Goal: Check status: Check status

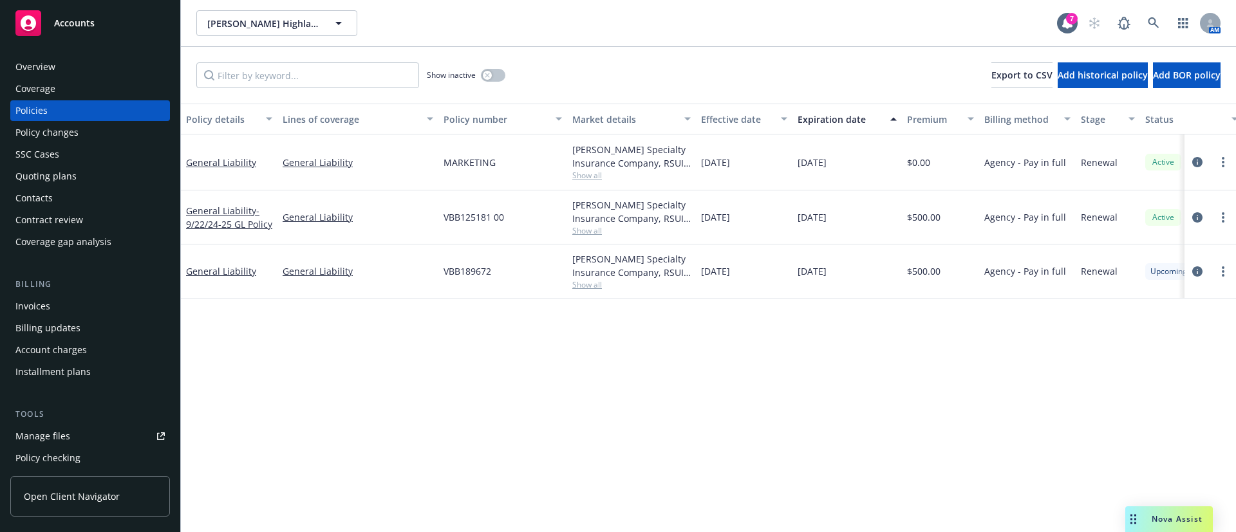
click at [88, 166] on div "Quoting plans" at bounding box center [89, 176] width 149 height 21
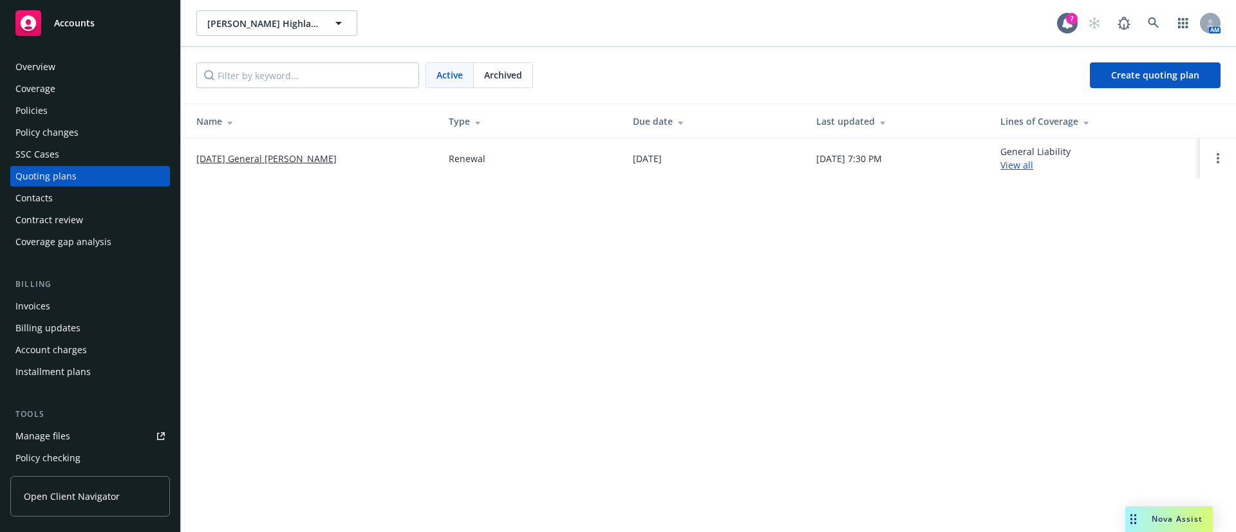
click at [292, 160] on link "[DATE] General [PERSON_NAME]" at bounding box center [266, 159] width 140 height 14
